Goal: Complete application form

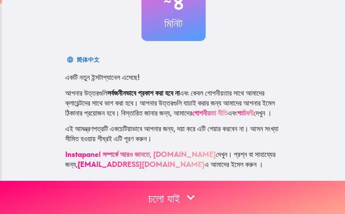
scroll to position [94, 0]
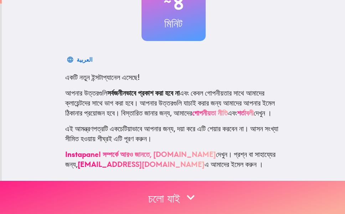
click at [174, 194] on font "চলো যাই" at bounding box center [164, 198] width 32 height 14
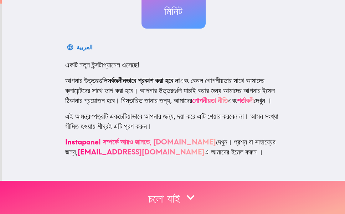
scroll to position [0, 0]
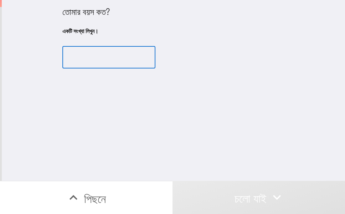
click at [108, 57] on input "number" at bounding box center [108, 57] width 93 height 22
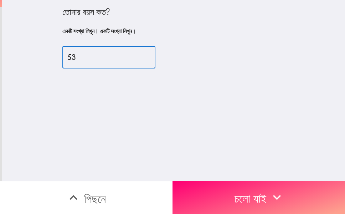
click at [137, 60] on input "53" at bounding box center [108, 57] width 93 height 22
click at [137, 60] on input "52" at bounding box center [108, 57] width 93 height 22
type input "51"
click at [137, 59] on input "51" at bounding box center [108, 57] width 93 height 22
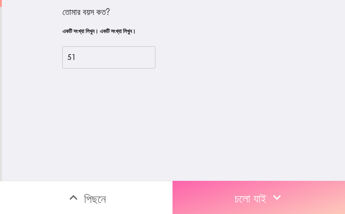
click at [221, 201] on button "চলো যাই" at bounding box center [259, 197] width 173 height 33
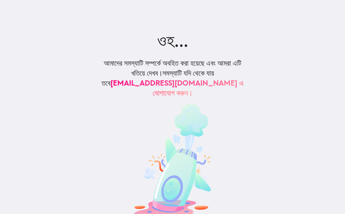
scroll to position [22, 0]
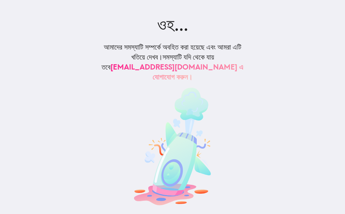
click at [162, 70] on font "[EMAIL_ADDRESS][DOMAIN_NAME] এ যোগাযোগ করুন।" at bounding box center [177, 71] width 133 height 19
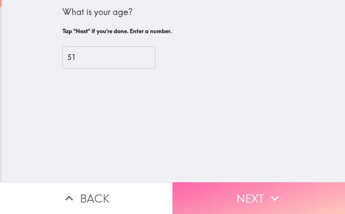
click at [219, 195] on button "Next" at bounding box center [259, 198] width 173 height 32
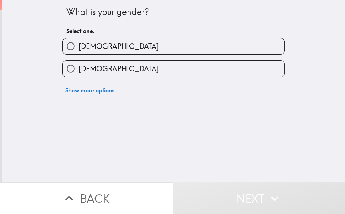
click at [119, 46] on label "Male" at bounding box center [174, 46] width 222 height 16
click at [79, 46] on input "Male" at bounding box center [71, 46] width 16 height 16
radio input "true"
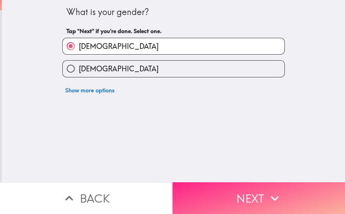
click at [292, 204] on button "Next" at bounding box center [259, 198] width 173 height 32
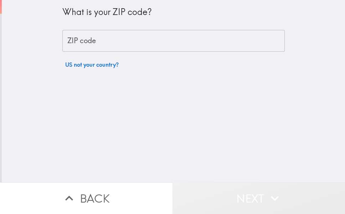
click at [272, 192] on icon "button" at bounding box center [275, 198] width 16 height 16
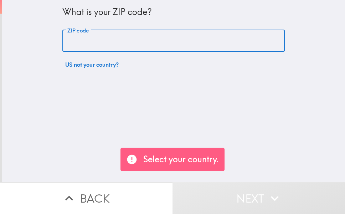
click at [114, 37] on input "ZIP code" at bounding box center [173, 41] width 222 height 22
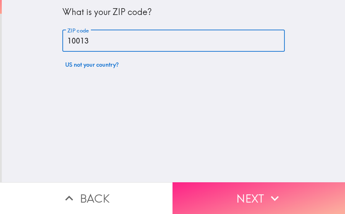
type input "10013"
click at [236, 195] on button "Next" at bounding box center [259, 198] width 173 height 32
click at [236, 195] on div "Back Next" at bounding box center [172, 198] width 345 height 32
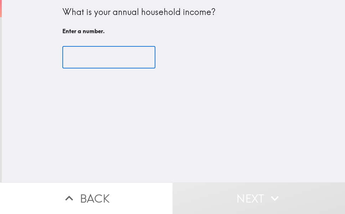
click at [85, 60] on input "number" at bounding box center [108, 57] width 93 height 22
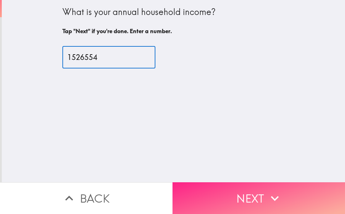
type input "1526554"
click at [243, 203] on button "Next" at bounding box center [259, 198] width 173 height 32
